Goal: Task Accomplishment & Management: Use online tool/utility

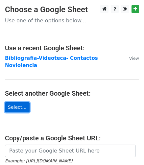
click at [16, 102] on link "Select..." at bounding box center [17, 107] width 25 height 10
click at [22, 102] on link "Select..." at bounding box center [17, 107] width 25 height 10
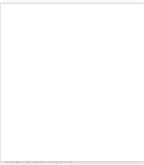
scroll to position [1, 0]
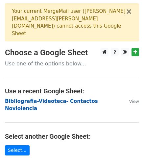
click at [70, 98] on strong "Bibliografia-Videoteca- Contactos Noviolencia" at bounding box center [51, 104] width 93 height 13
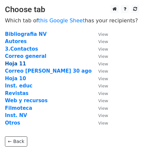
click at [20, 65] on strong "Hoja 11" at bounding box center [15, 64] width 21 height 6
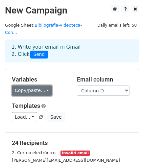
click at [45, 85] on link "Copy/paste..." at bounding box center [32, 90] width 40 height 10
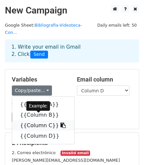
click at [60, 123] on icon at bounding box center [62, 125] width 5 height 5
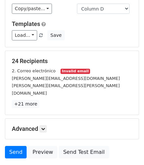
scroll to position [92, 0]
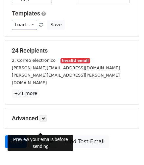
click at [40, 135] on link "Preview" at bounding box center [42, 141] width 29 height 12
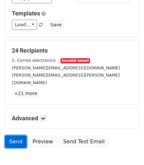
click at [10, 135] on link "Send" at bounding box center [16, 141] width 22 height 12
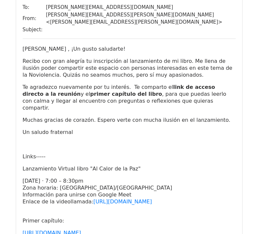
scroll to position [462, 0]
